Goal: Information Seeking & Learning: Learn about a topic

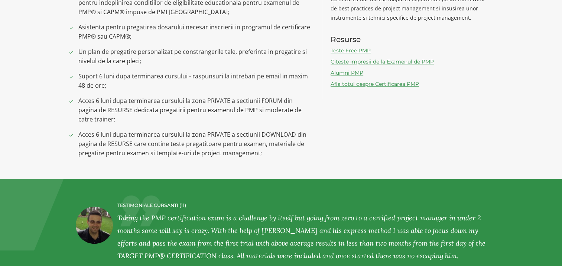
scroll to position [715, 0]
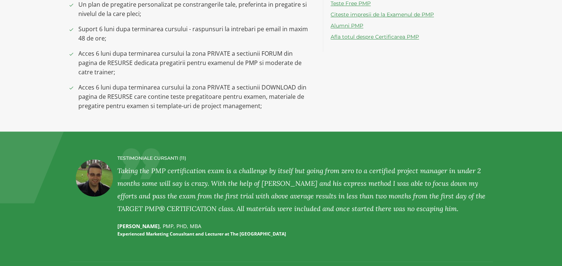
click at [356, 22] on link "Alumni PMP" at bounding box center [347, 25] width 33 height 7
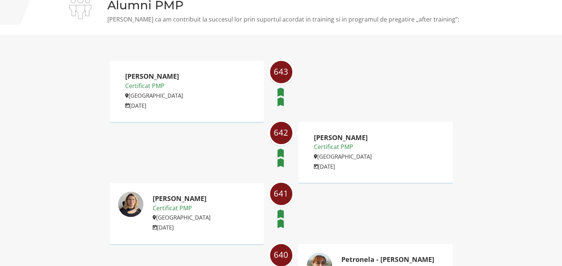
scroll to position [32, 0]
